Goal: Information Seeking & Learning: Learn about a topic

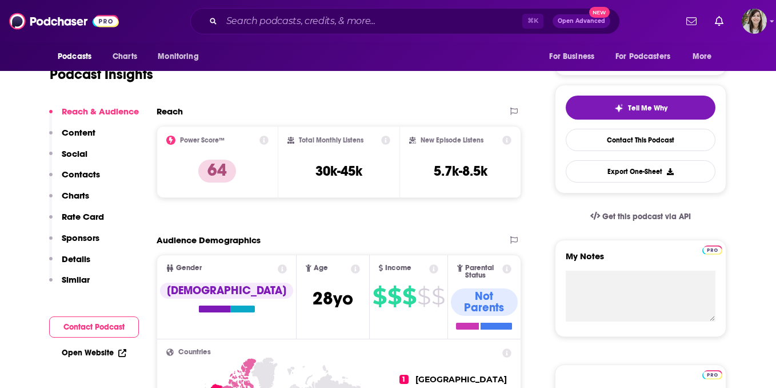
scroll to position [134, 0]
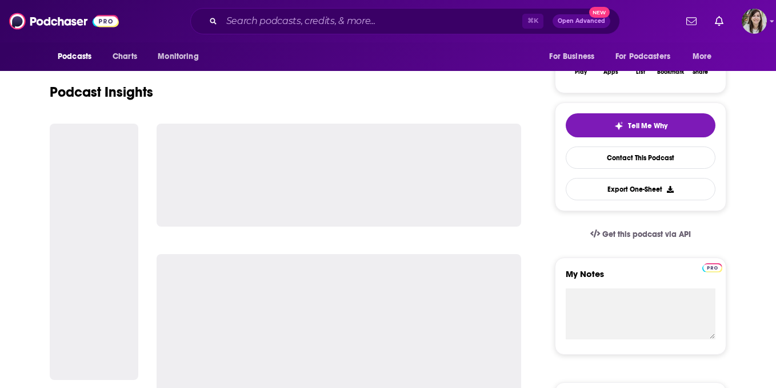
scroll to position [218, 0]
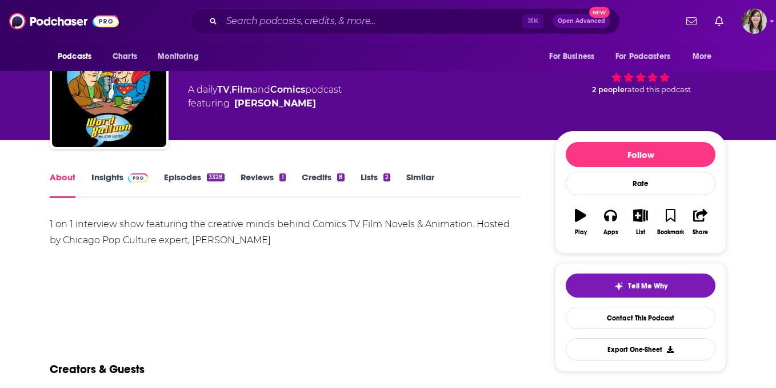
scroll to position [53, 0]
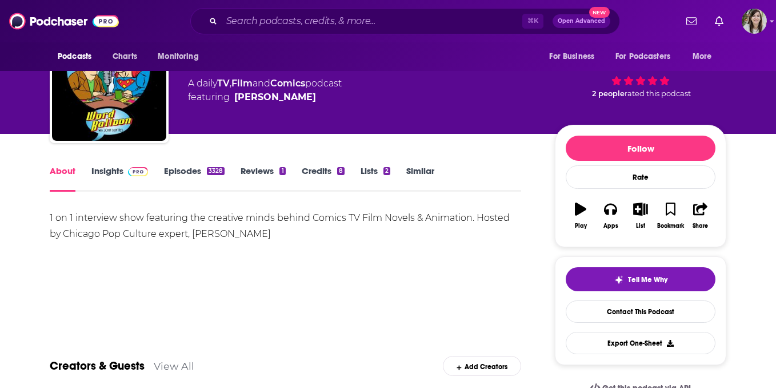
click at [101, 169] on link "Insights" at bounding box center [119, 178] width 57 height 26
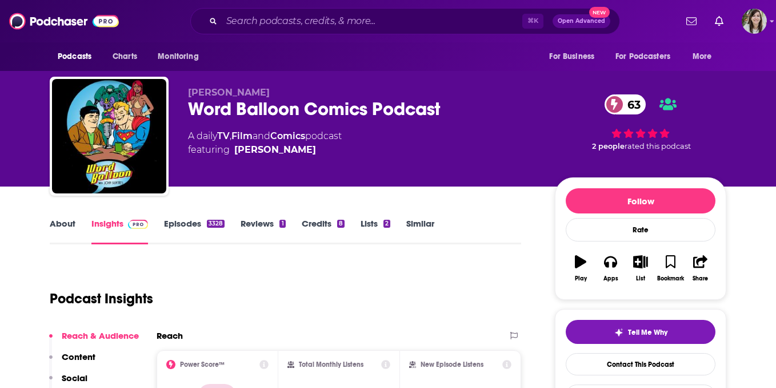
scroll to position [48, 0]
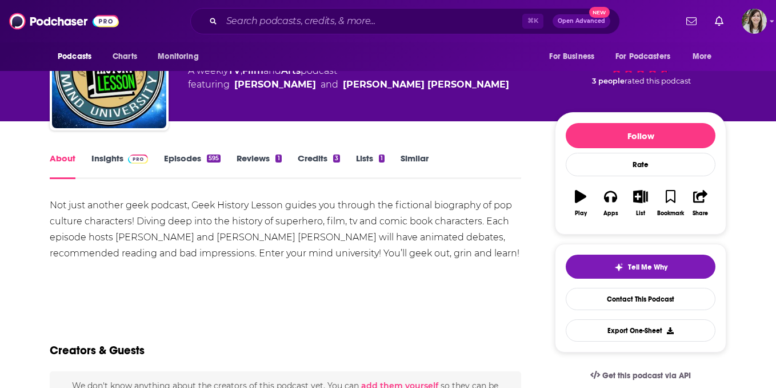
scroll to position [109, 0]
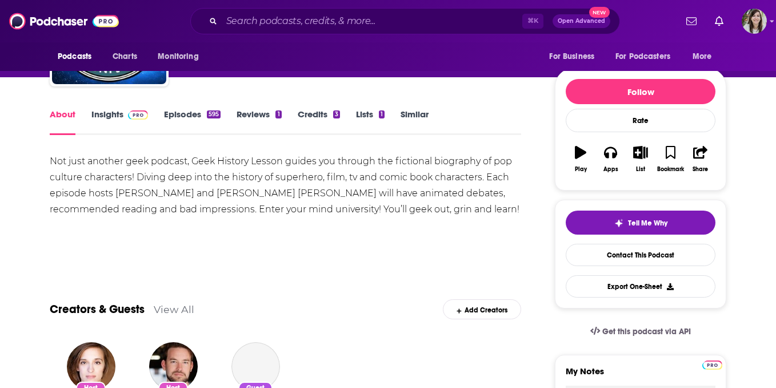
click at [114, 120] on link "Insights" at bounding box center [119, 122] width 57 height 26
